Goal: Information Seeking & Learning: Learn about a topic

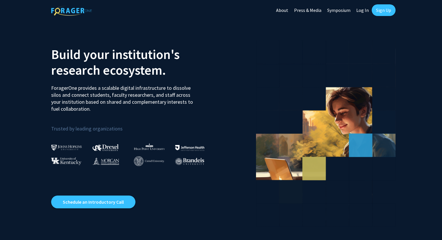
click at [365, 10] on link "Log In" at bounding box center [362, 10] width 18 height 20
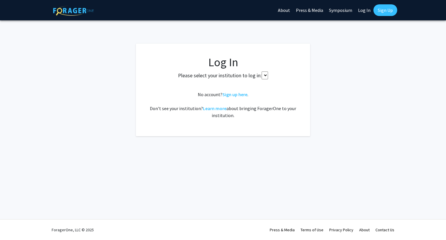
select select
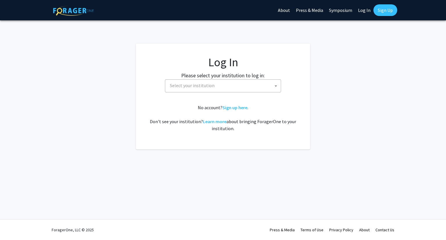
click at [241, 91] on span "Select your institution" at bounding box center [224, 86] width 113 height 12
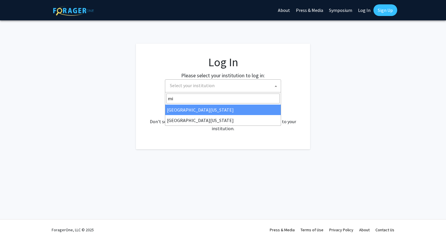
type input "m"
type input "university of missouri"
select select "33"
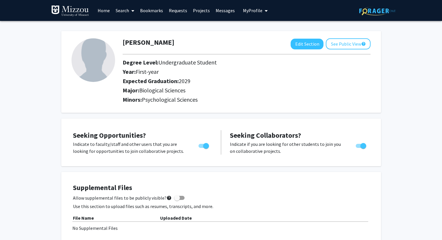
click at [107, 13] on link "Home" at bounding box center [104, 10] width 18 height 20
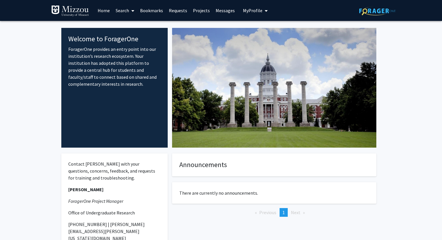
click at [121, 12] on link "Search" at bounding box center [125, 10] width 24 height 20
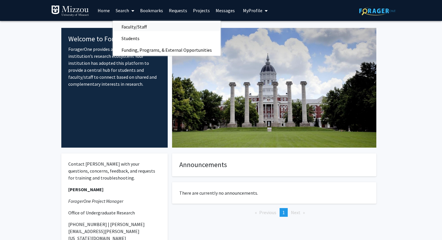
click at [129, 28] on span "Faculty/Staff" at bounding box center [134, 27] width 43 height 12
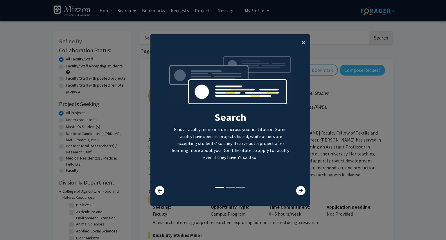
click at [302, 42] on span "×" at bounding box center [304, 42] width 4 height 9
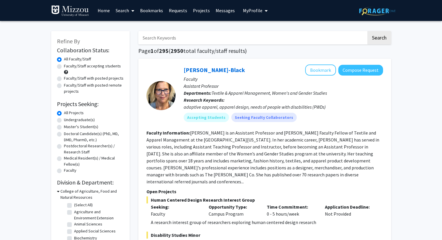
click at [79, 120] on label "Undergraduate(s)" at bounding box center [79, 120] width 31 height 6
click at [68, 120] on input "Undergraduate(s)" at bounding box center [66, 119] width 4 height 4
radio input "true"
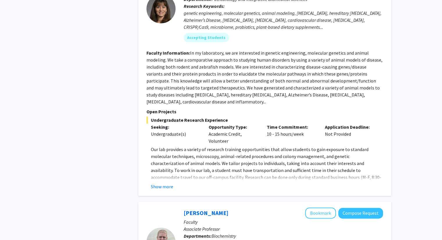
scroll to position [697, 0]
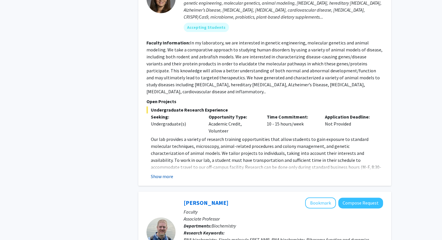
click at [163, 173] on button "Show more" at bounding box center [162, 176] width 22 height 7
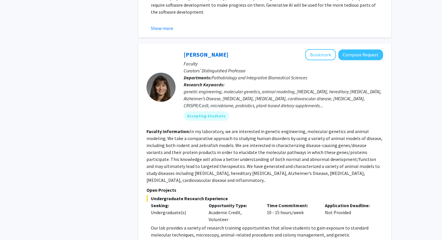
scroll to position [552, 0]
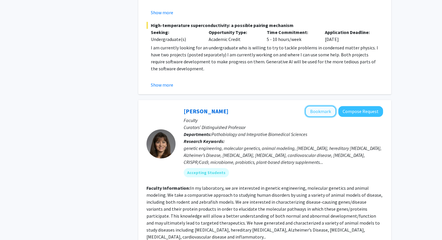
click at [321, 106] on button "Bookmark" at bounding box center [320, 111] width 31 height 11
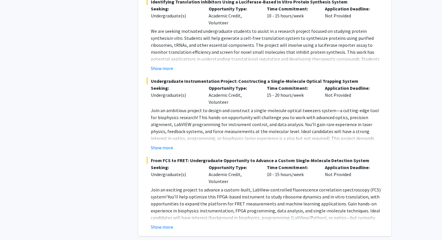
scroll to position [1162, 0]
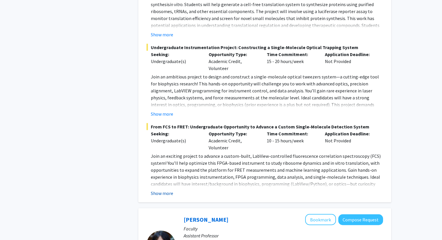
click at [171, 190] on button "Show more" at bounding box center [162, 193] width 22 height 7
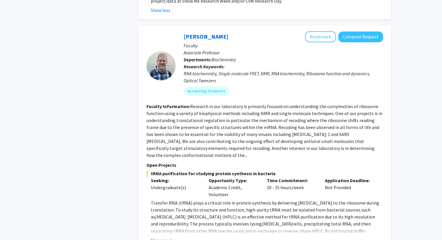
scroll to position [843, 0]
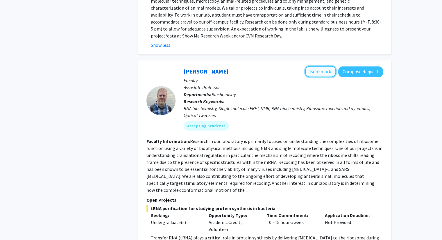
click at [325, 66] on button "Bookmark" at bounding box center [320, 71] width 31 height 11
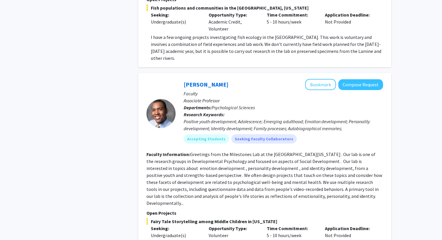
scroll to position [1859, 0]
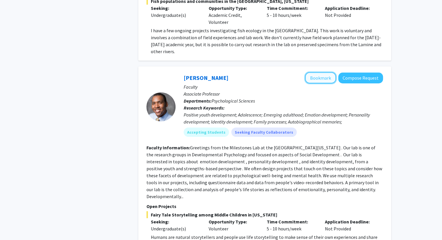
click at [321, 72] on button "Bookmark" at bounding box center [320, 77] width 31 height 11
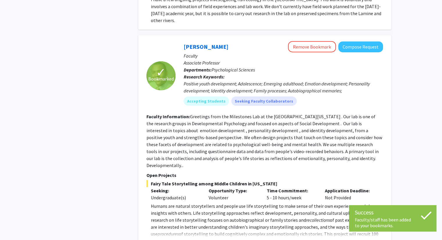
scroll to position [1917, 0]
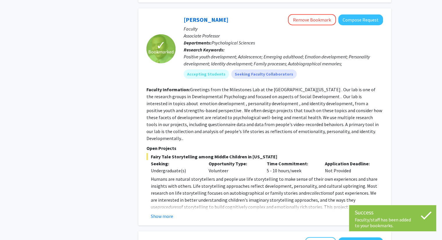
click at [171, 213] on button "Show more" at bounding box center [162, 216] width 22 height 7
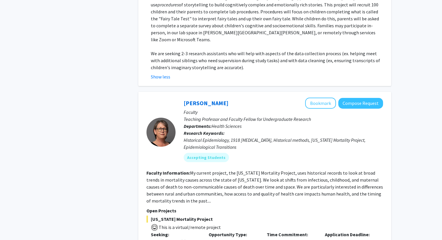
scroll to position [2121, 0]
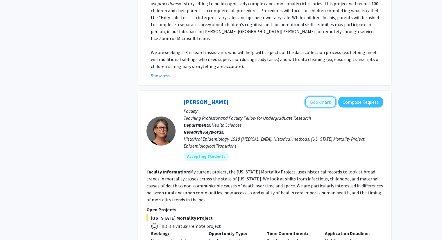
click at [327, 96] on button "Bookmark" at bounding box center [320, 101] width 31 height 11
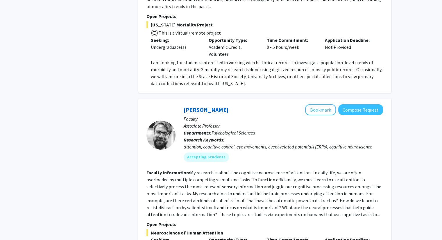
scroll to position [2324, 0]
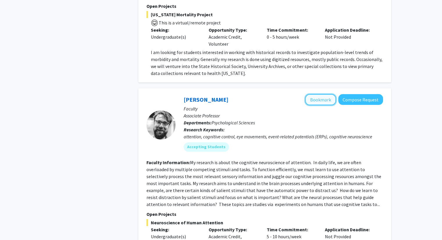
click at [324, 94] on button "Bookmark" at bounding box center [320, 99] width 31 height 11
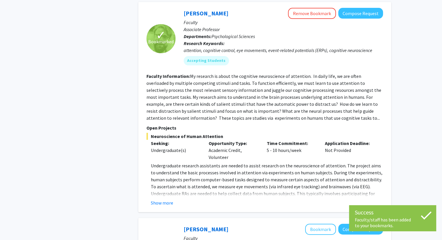
scroll to position [2411, 0]
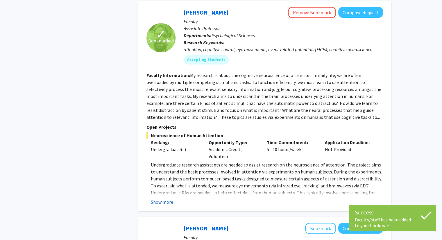
click at [169, 198] on button "Show more" at bounding box center [162, 201] width 22 height 7
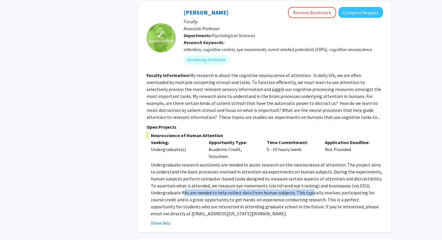
drag, startPoint x: 187, startPoint y: 143, endPoint x: 310, endPoint y: 144, distance: 123.2
click at [310, 161] on p "Undergraduate research assistants are needed to assist research on the neurosci…" at bounding box center [267, 189] width 232 height 56
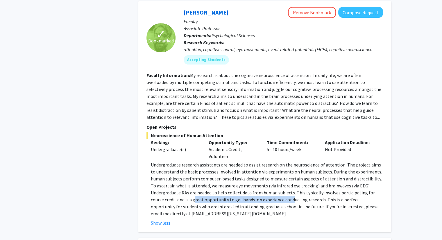
drag, startPoint x: 184, startPoint y: 149, endPoint x: 277, endPoint y: 148, distance: 93.5
click at [277, 161] on p "Undergraduate research assistants are needed to assist research on the neurosci…" at bounding box center [267, 189] width 232 height 56
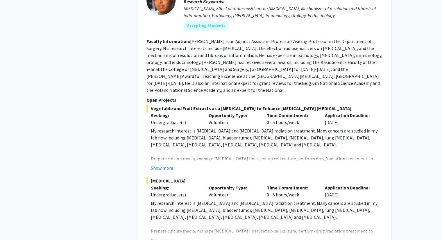
scroll to position [2705, 0]
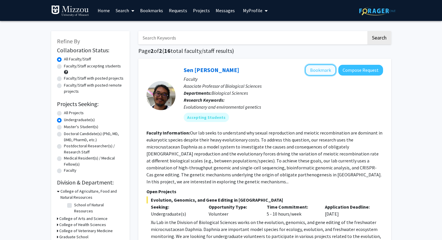
click at [316, 69] on button "Bookmark" at bounding box center [320, 69] width 31 height 11
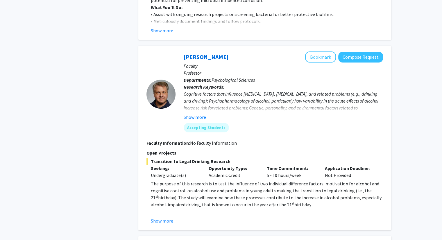
scroll to position [610, 0]
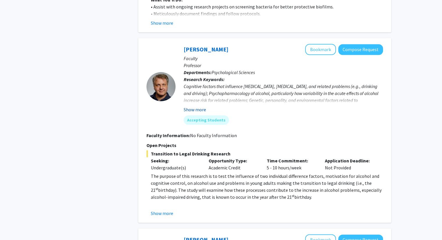
click at [203, 106] on button "Show more" at bounding box center [195, 109] width 22 height 7
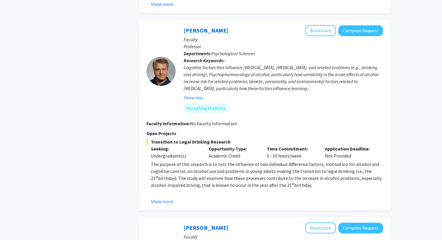
scroll to position [639, 0]
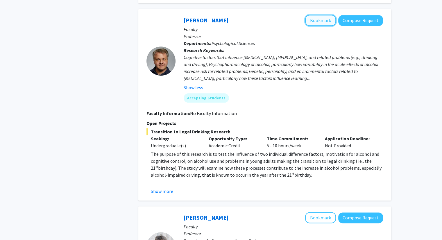
click at [317, 15] on button "Bookmark" at bounding box center [320, 20] width 31 height 11
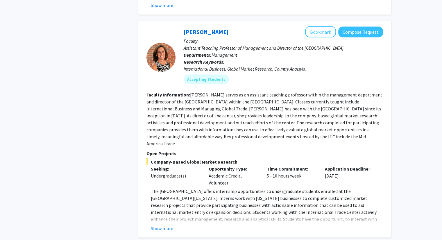
scroll to position [1111, 0]
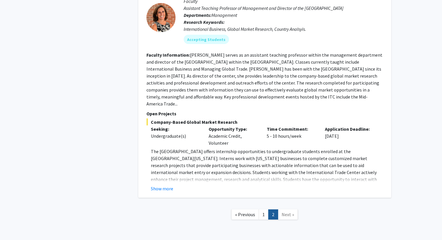
click at [290, 212] on span "Next »" at bounding box center [288, 215] width 12 height 6
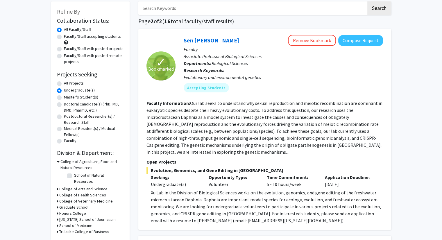
scroll to position [0, 0]
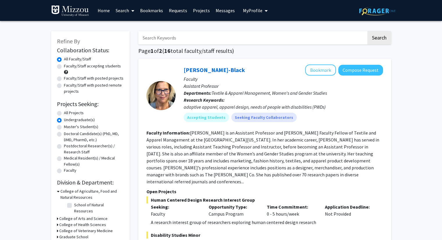
click at [146, 12] on link "Bookmarks" at bounding box center [151, 10] width 29 height 20
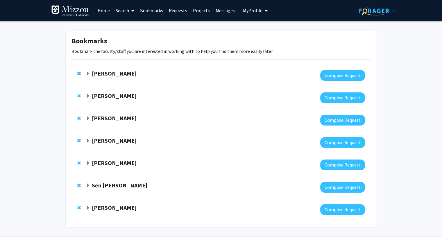
click at [121, 162] on strong "[PERSON_NAME]" at bounding box center [114, 162] width 45 height 7
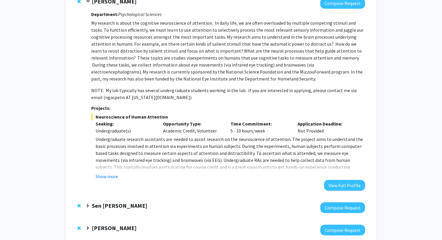
scroll to position [174, 0]
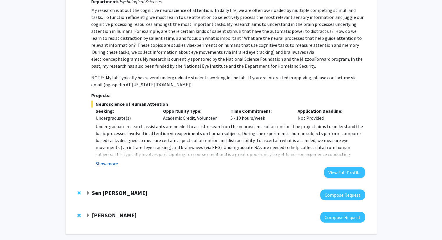
click at [117, 163] on button "Show more" at bounding box center [107, 163] width 22 height 7
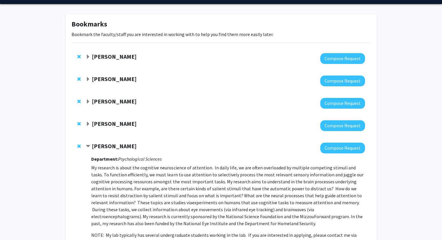
scroll to position [0, 0]
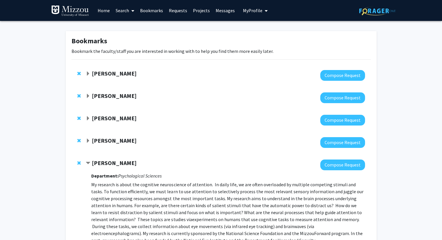
click at [131, 10] on span at bounding box center [131, 11] width 5 height 20
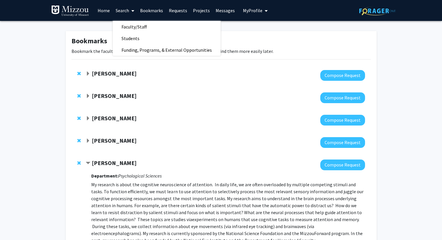
click at [174, 10] on link "Requests" at bounding box center [178, 10] width 24 height 20
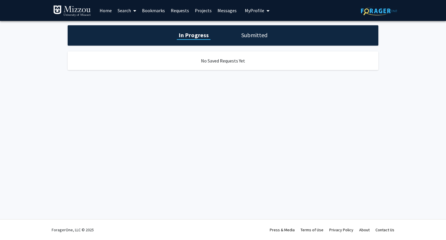
click at [199, 11] on link "Projects" at bounding box center [203, 10] width 23 height 20
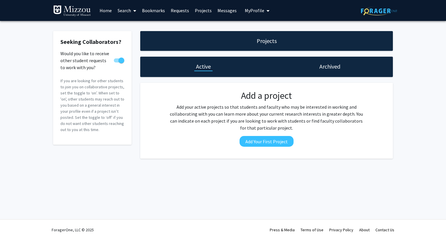
click at [245, 10] on span "My Profile" at bounding box center [254, 11] width 19 height 6
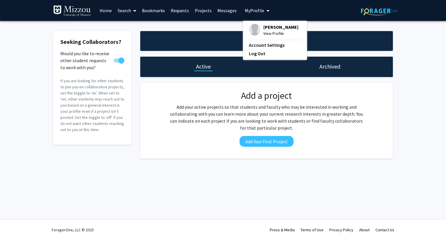
drag, startPoint x: 243, startPoint y: 10, endPoint x: 227, endPoint y: 13, distance: 16.6
click at [245, 10] on span "My Profile" at bounding box center [254, 11] width 19 height 6
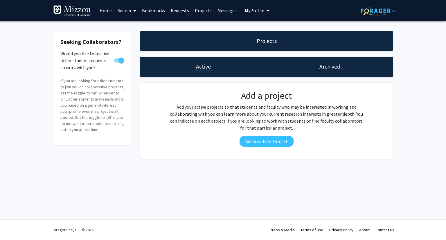
click at [99, 8] on link "Home" at bounding box center [106, 10] width 18 height 20
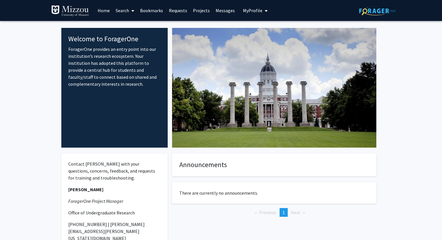
click at [122, 13] on link "Search" at bounding box center [125, 10] width 24 height 20
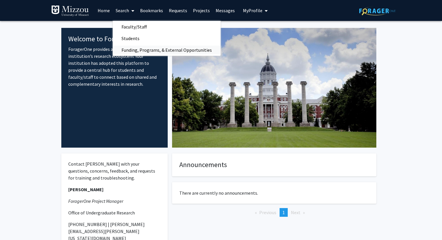
click at [128, 46] on span "Funding, Programs, & External Opportunities" at bounding box center [167, 50] width 108 height 12
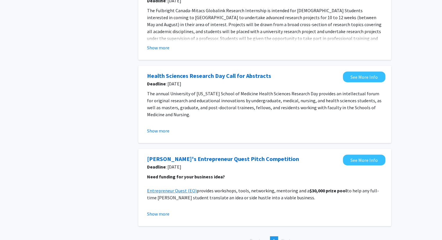
scroll to position [203, 0]
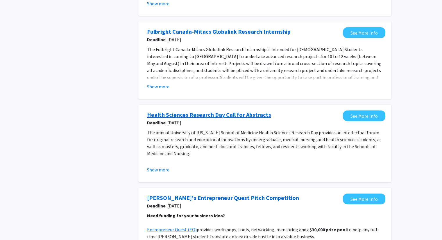
click at [245, 114] on link "Health Sciences Research Day Call for Abstracts" at bounding box center [209, 114] width 124 height 9
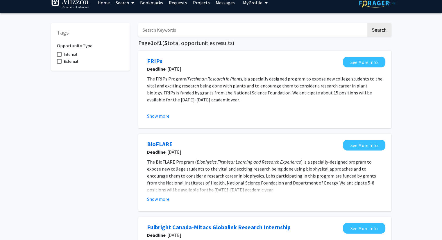
scroll to position [0, 0]
